Goal: Navigation & Orientation: Find specific page/section

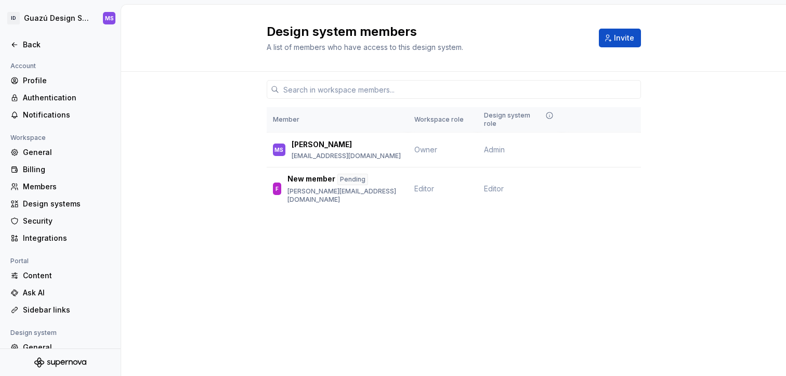
scroll to position [82, 0]
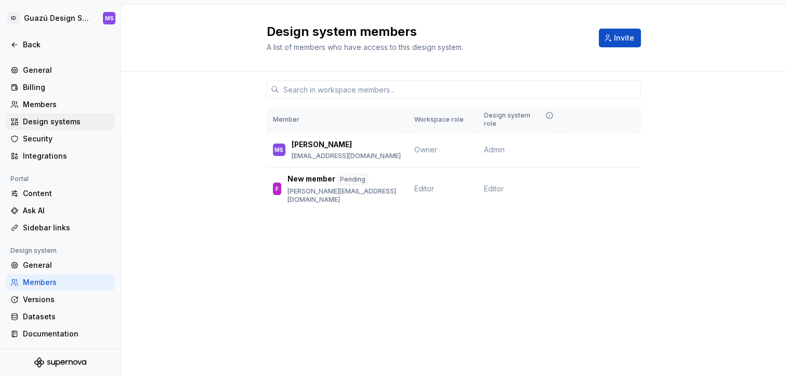
click at [41, 120] on div "Design systems" at bounding box center [66, 121] width 87 height 10
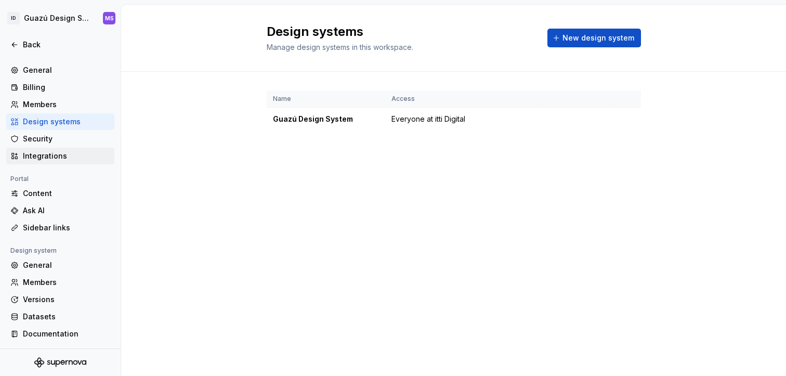
click at [46, 154] on div "Integrations" at bounding box center [66, 156] width 87 height 10
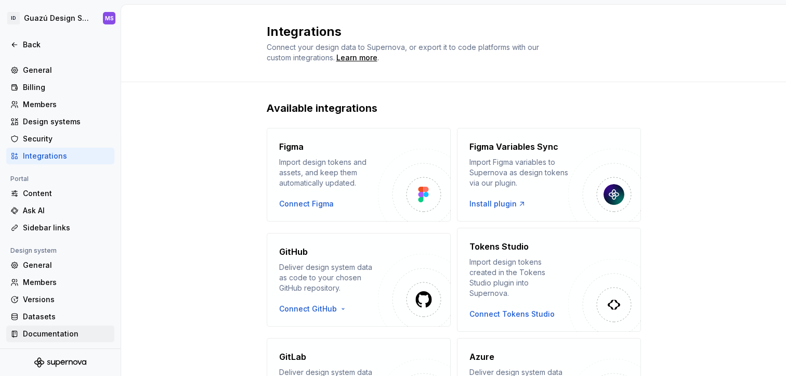
click at [47, 329] on div "Documentation" at bounding box center [66, 334] width 87 height 10
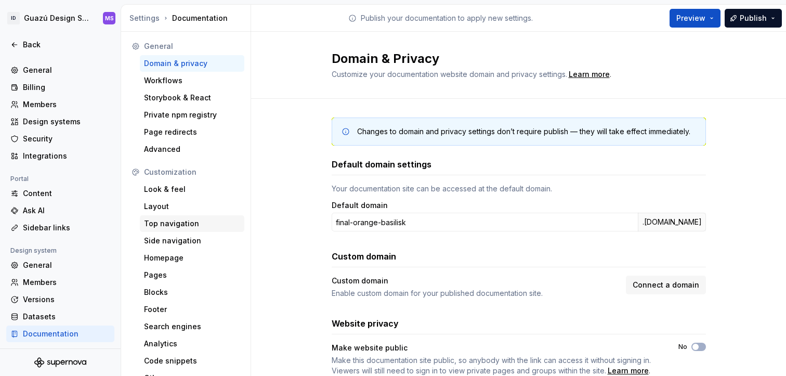
scroll to position [12, 0]
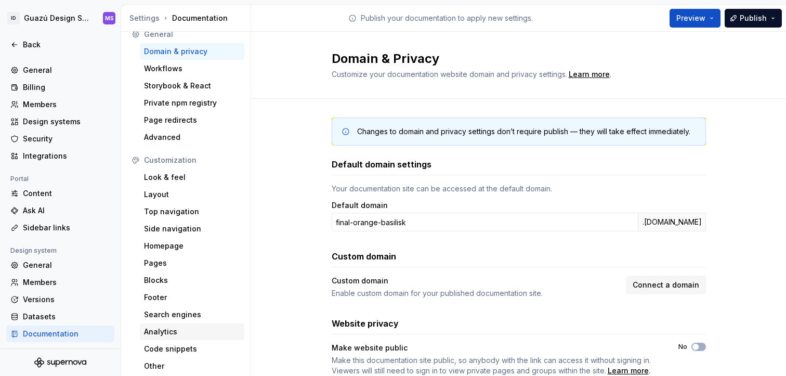
click at [156, 330] on div "Analytics" at bounding box center [192, 331] width 96 height 10
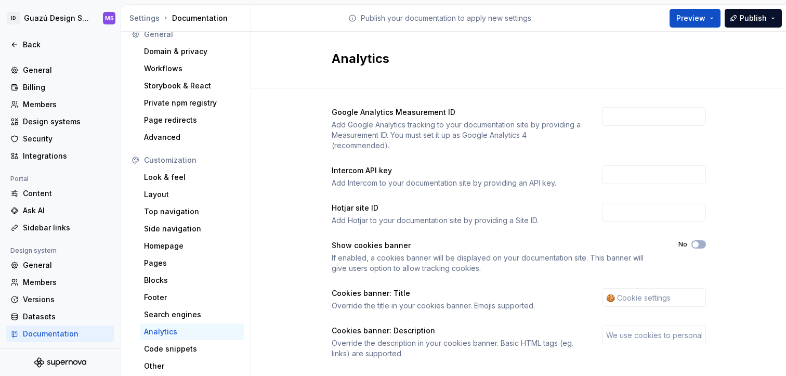
scroll to position [18, 0]
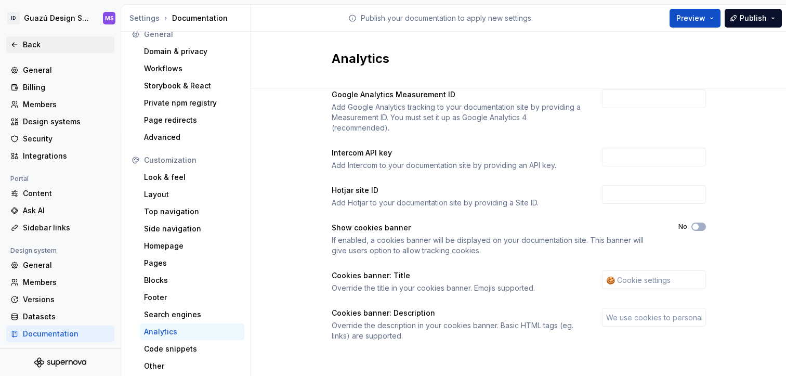
click at [21, 50] on div "Back" at bounding box center [60, 44] width 108 height 17
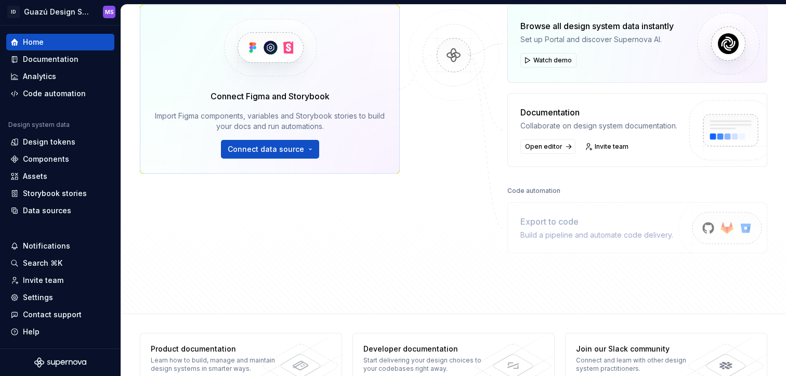
scroll to position [188, 0]
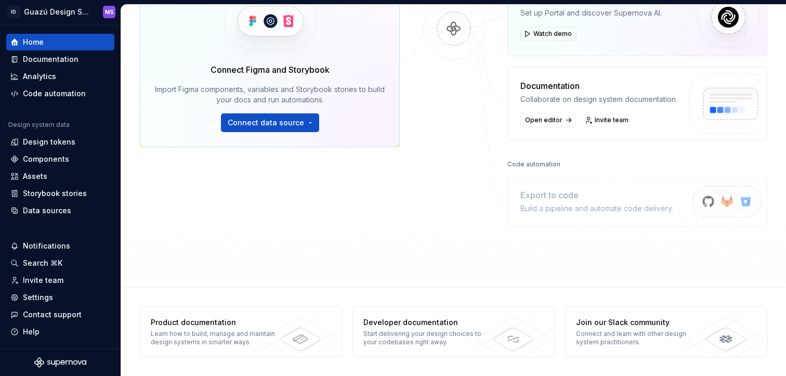
click at [560, 196] on div "Export to code" at bounding box center [596, 195] width 153 height 12
drag, startPoint x: 537, startPoint y: 205, endPoint x: 547, endPoint y: 207, distance: 10.2
click at [541, 205] on div "Build a pipeline and automate code delivery." at bounding box center [596, 208] width 153 height 10
click at [549, 208] on div "Build a pipeline and automate code delivery." at bounding box center [596, 208] width 153 height 10
click at [65, 77] on div "Analytics" at bounding box center [60, 76] width 100 height 10
